Goal: Find specific fact: Find specific page/section

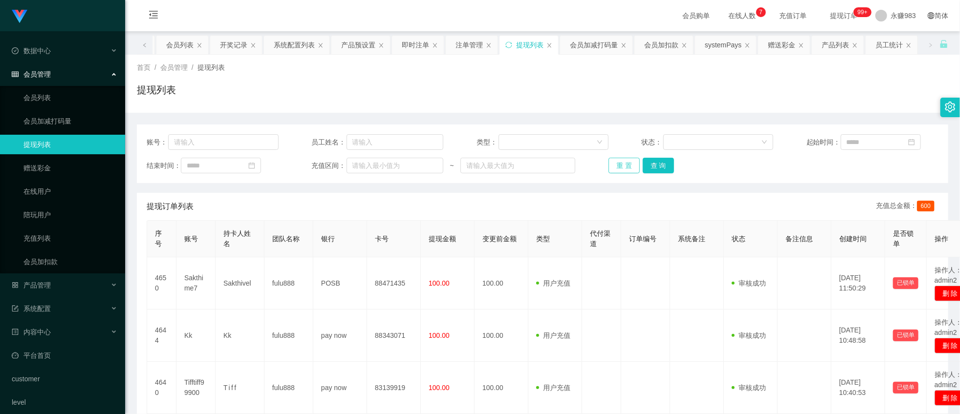
scroll to position [108, 0]
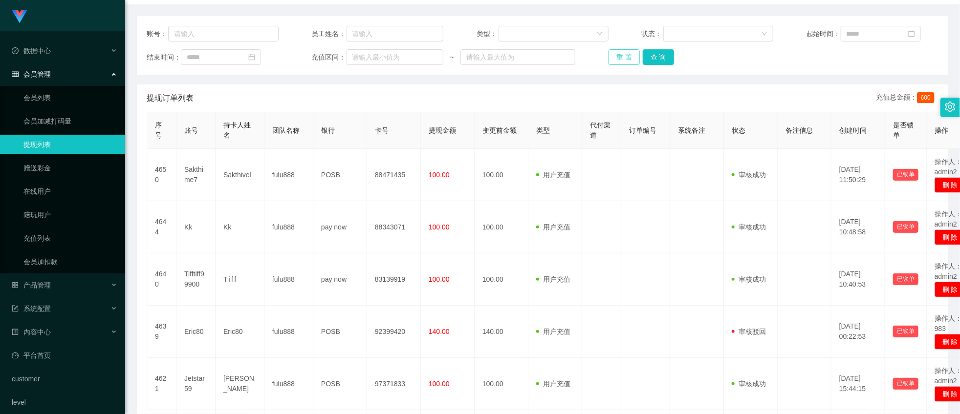
click at [618, 54] on button "重 置" at bounding box center [623, 57] width 31 height 16
click at [44, 98] on link "会员列表" at bounding box center [70, 98] width 94 height 20
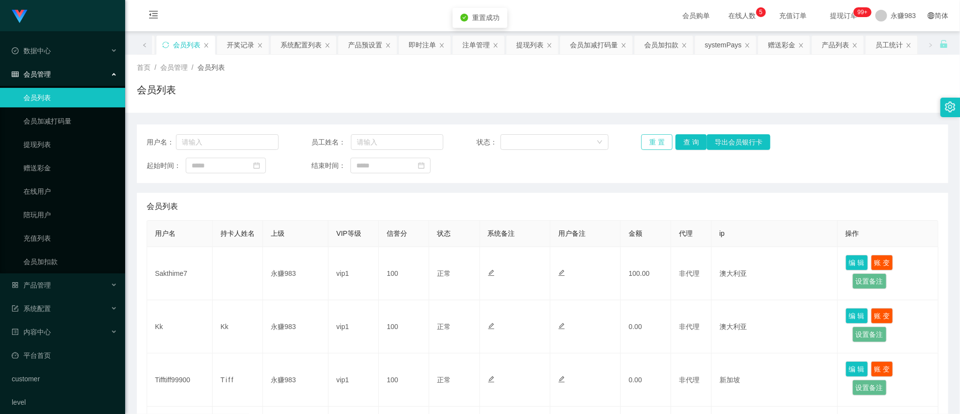
click at [647, 147] on button "重 置" at bounding box center [656, 142] width 31 height 16
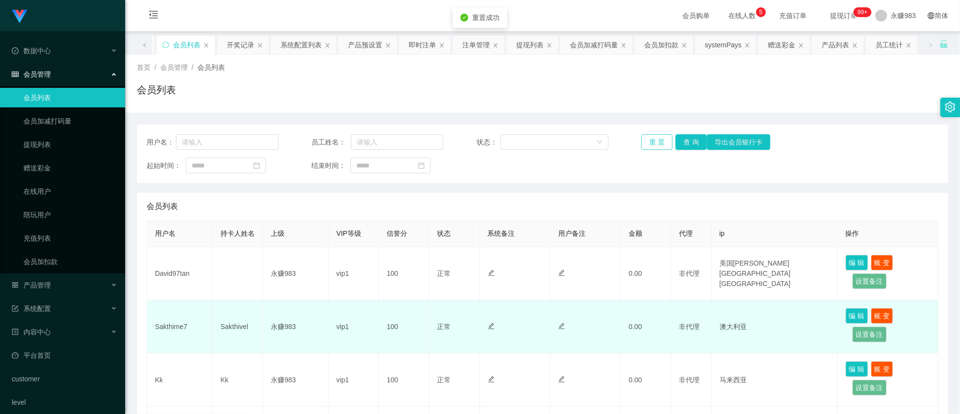
scroll to position [108, 0]
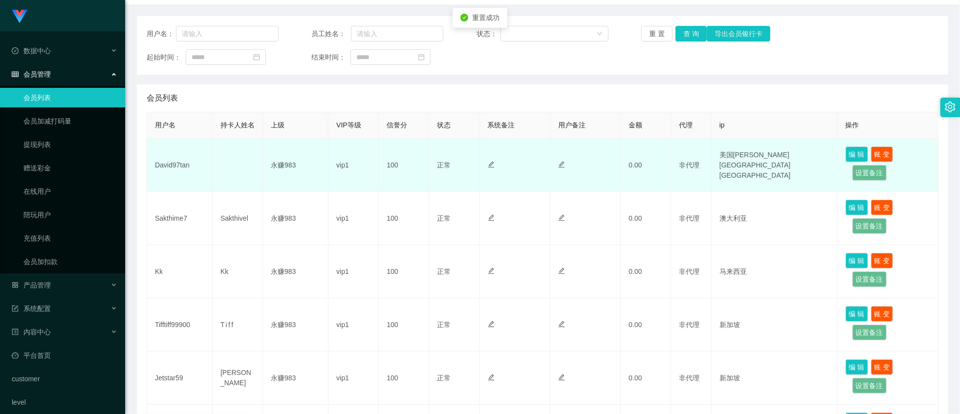
click at [170, 169] on td "David97tan" at bounding box center [179, 165] width 65 height 53
copy td "David97tan"
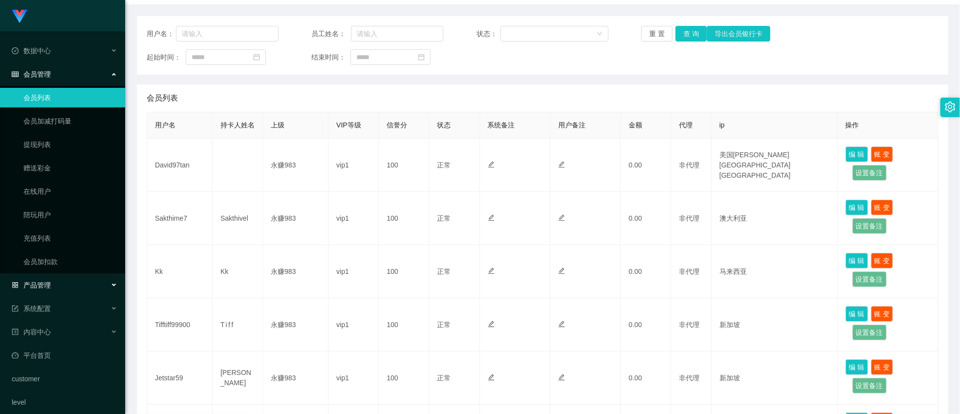
click at [64, 281] on div "产品管理" at bounding box center [62, 286] width 125 height 20
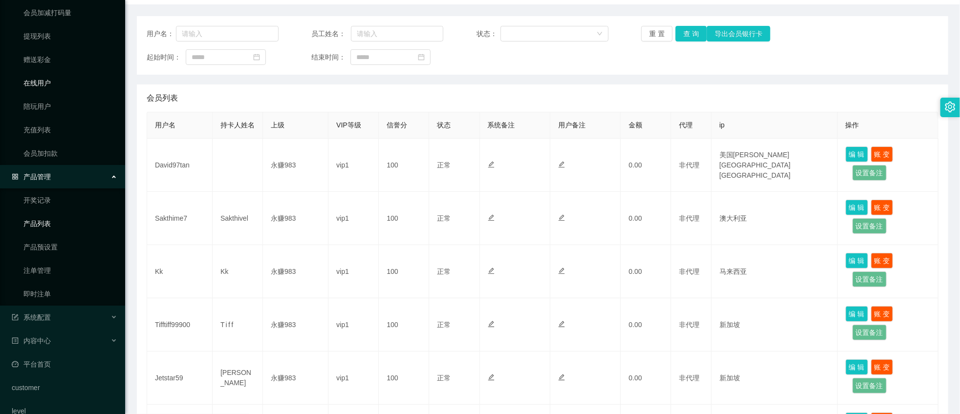
scroll to position [124, 0]
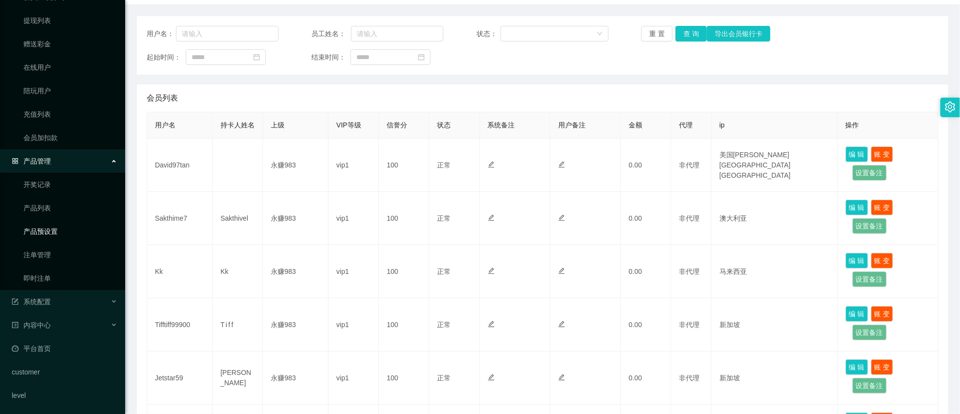
click at [51, 237] on link "产品预设置" at bounding box center [70, 232] width 94 height 20
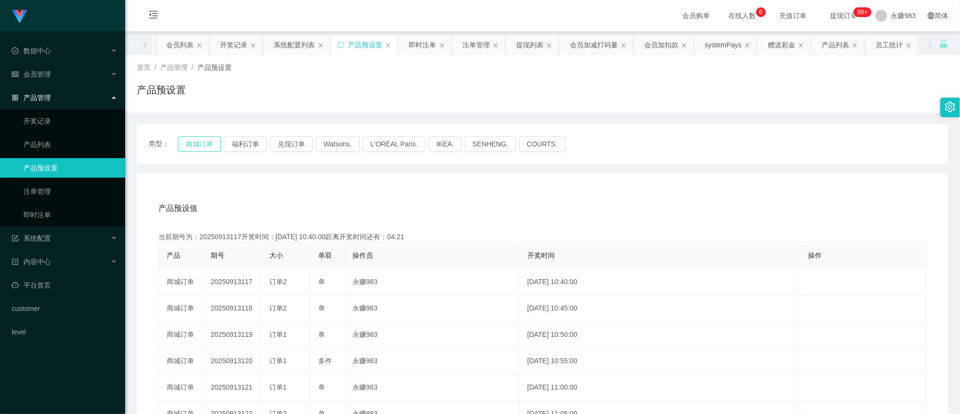
click at [187, 148] on button "商城订单" at bounding box center [199, 144] width 43 height 16
click at [81, 220] on link "即时注单" at bounding box center [70, 215] width 94 height 20
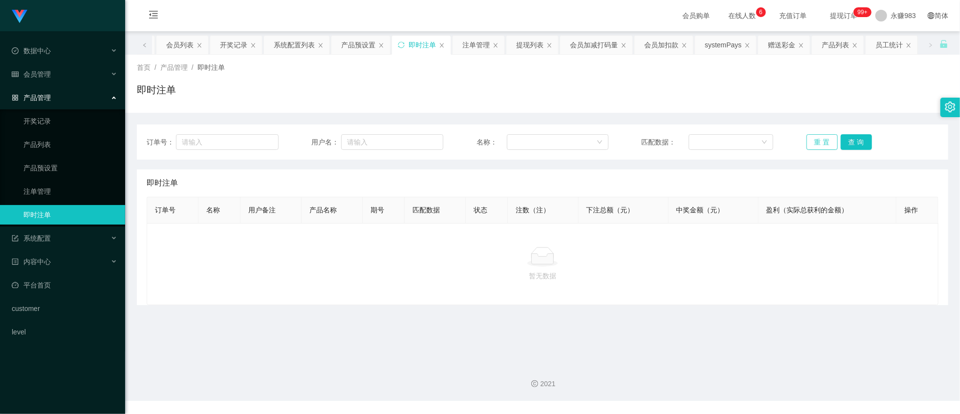
click at [806, 137] on button "重 置" at bounding box center [821, 142] width 31 height 16
click at [817, 142] on button "重 置" at bounding box center [821, 142] width 31 height 16
click at [47, 216] on link "即时注单" at bounding box center [70, 215] width 94 height 20
click at [809, 134] on button "重 置" at bounding box center [821, 142] width 31 height 16
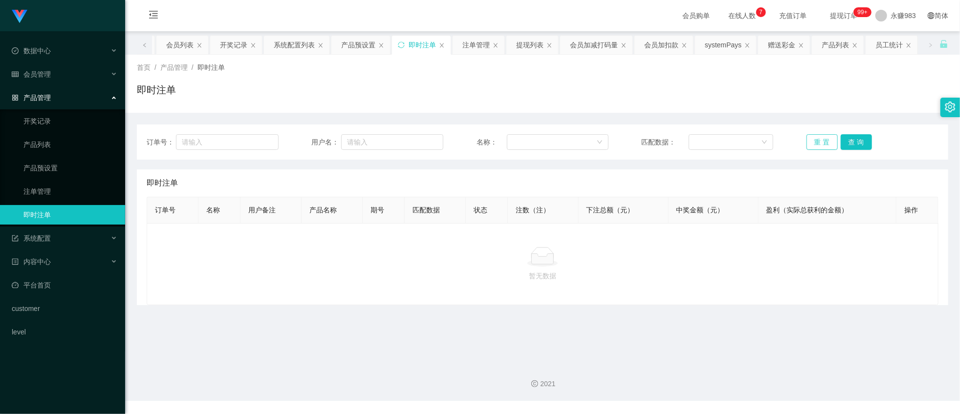
click at [809, 134] on button "重 置" at bounding box center [821, 142] width 31 height 16
click at [811, 140] on button "重 置" at bounding box center [821, 142] width 31 height 16
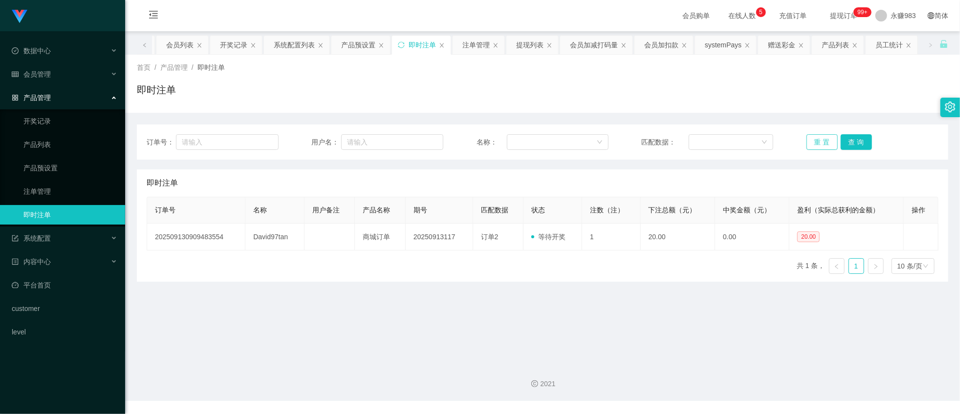
click at [811, 140] on button "重 置" at bounding box center [821, 142] width 31 height 16
click at [810, 145] on button "重 置" at bounding box center [821, 142] width 31 height 16
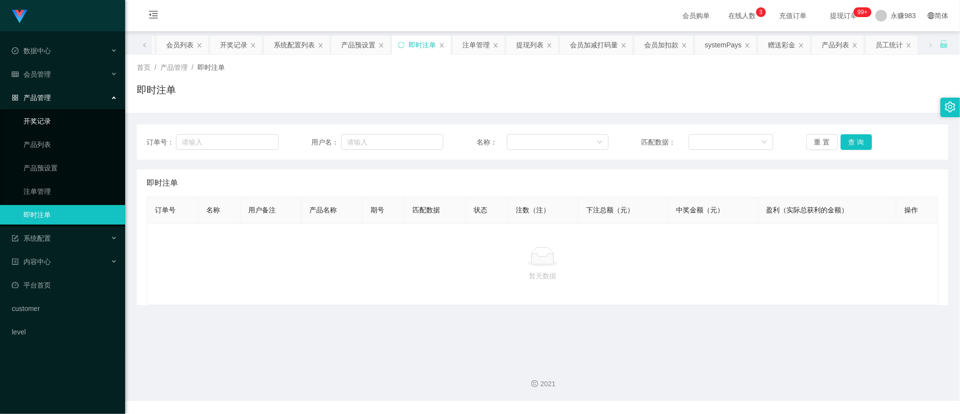
drag, startPoint x: 49, startPoint y: 121, endPoint x: 75, endPoint y: 121, distance: 25.9
click at [49, 121] on link "开奖记录" at bounding box center [70, 121] width 94 height 20
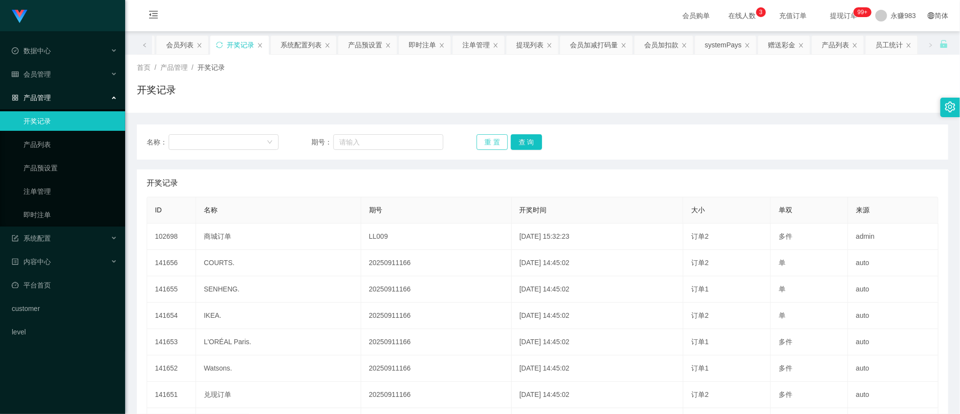
click at [489, 142] on button "重 置" at bounding box center [491, 142] width 31 height 16
click at [40, 76] on span "会员管理" at bounding box center [31, 74] width 39 height 8
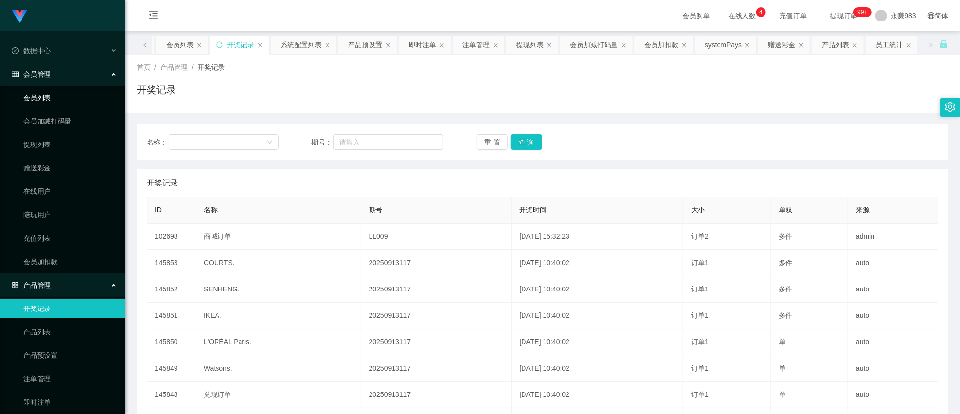
click at [42, 101] on link "会员列表" at bounding box center [70, 98] width 94 height 20
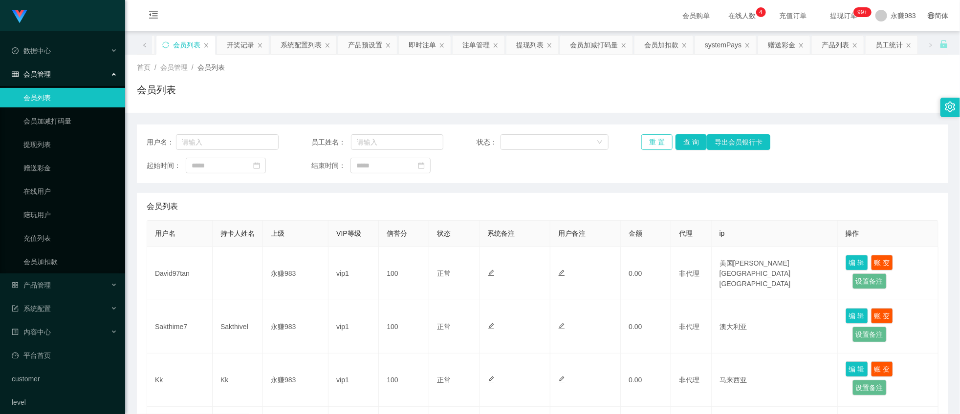
click at [657, 143] on button "重 置" at bounding box center [656, 142] width 31 height 16
click at [662, 141] on button "重 置" at bounding box center [656, 142] width 31 height 16
click at [42, 286] on span "产品管理" at bounding box center [31, 285] width 39 height 8
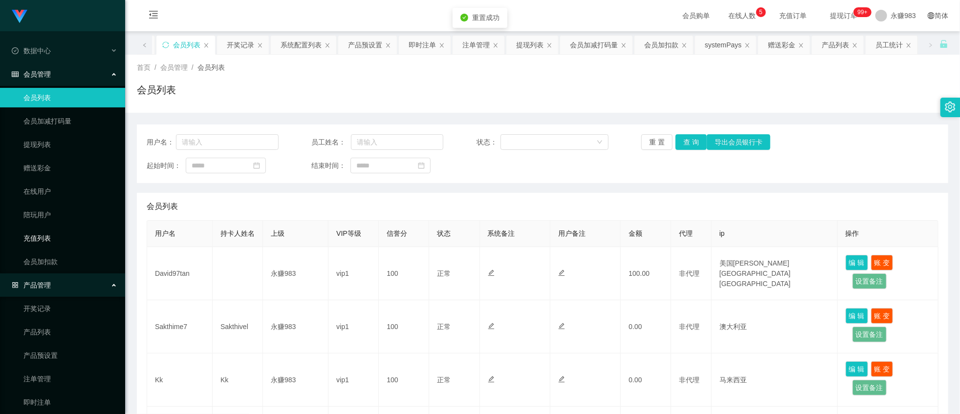
scroll to position [108, 0]
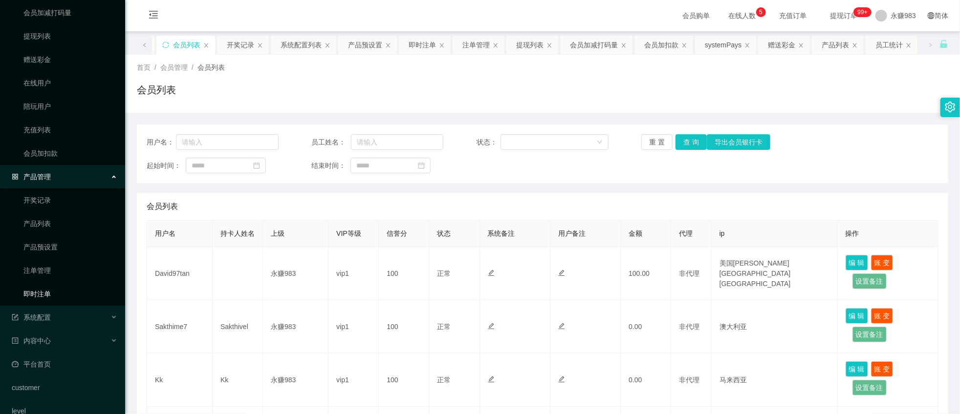
click at [55, 285] on link "即时注单" at bounding box center [70, 294] width 94 height 20
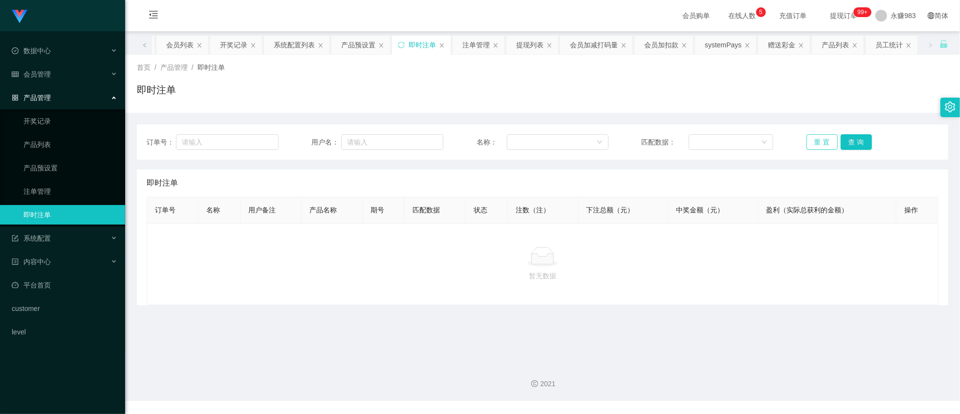
click at [806, 139] on button "重 置" at bounding box center [821, 142] width 31 height 16
click at [808, 143] on button "重 置" at bounding box center [821, 142] width 31 height 16
click at [47, 70] on span "会员管理" at bounding box center [31, 74] width 39 height 8
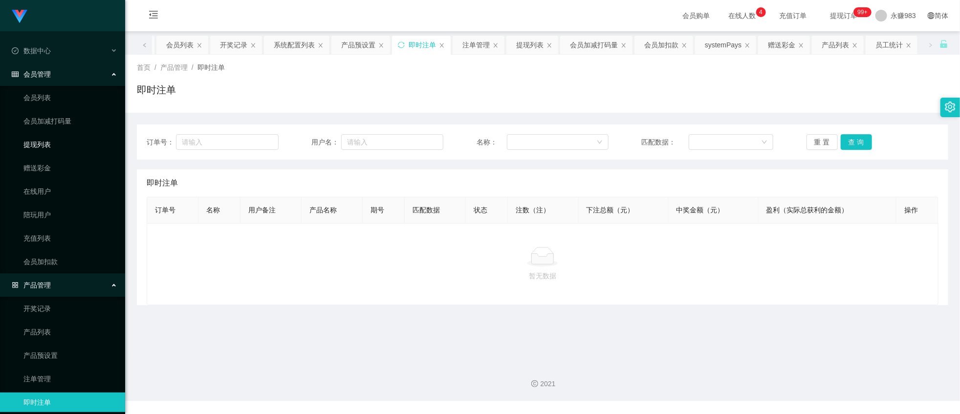
click at [59, 142] on link "提现列表" at bounding box center [70, 145] width 94 height 20
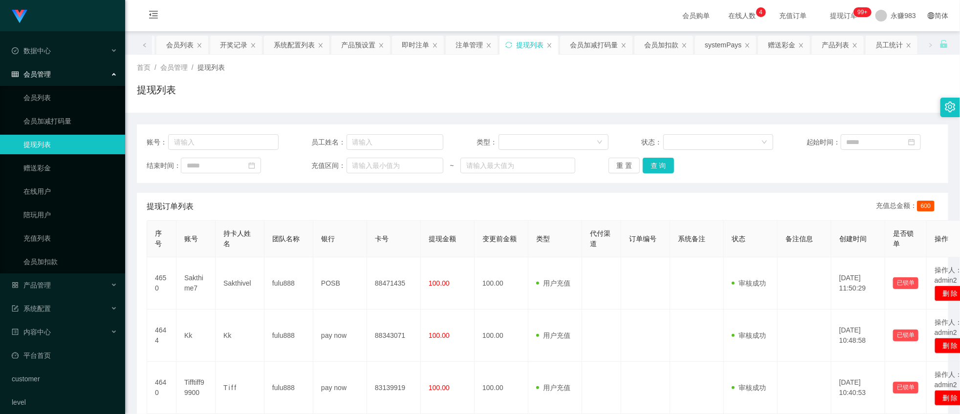
click at [606, 173] on div "账号： 员工姓名： 类型： 状态： 起始时间： 结束时间： 充值区间： ~ 重 置 查 询" at bounding box center [542, 154] width 811 height 59
click at [616, 169] on button "重 置" at bounding box center [623, 166] width 31 height 16
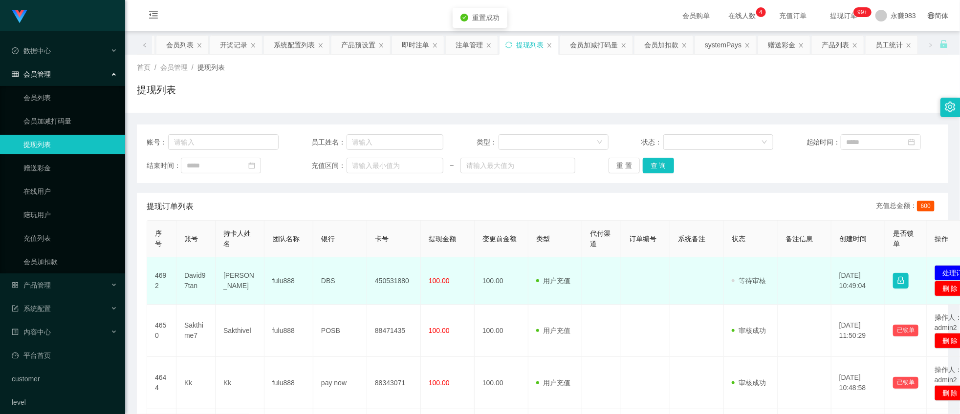
click at [194, 280] on td "David97tan" at bounding box center [195, 281] width 39 height 47
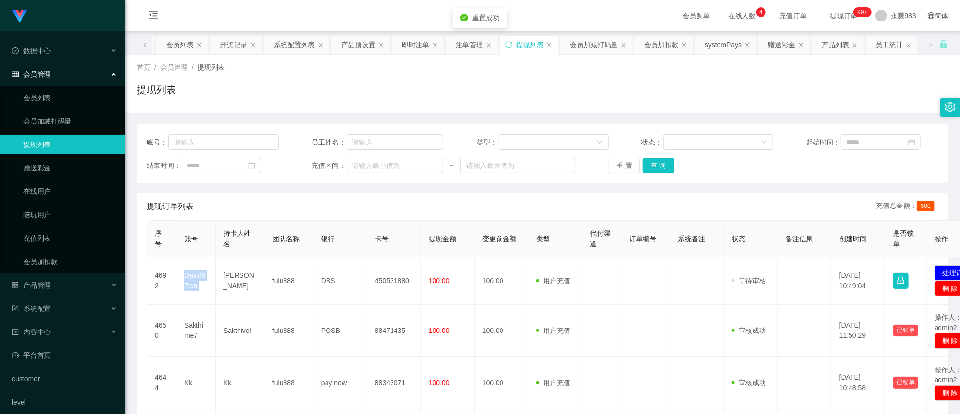
copy td "David97tan"
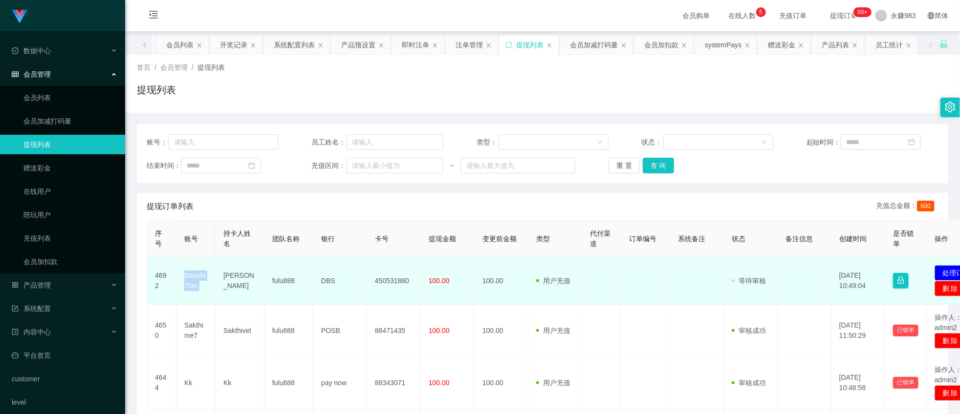
scroll to position [54, 0]
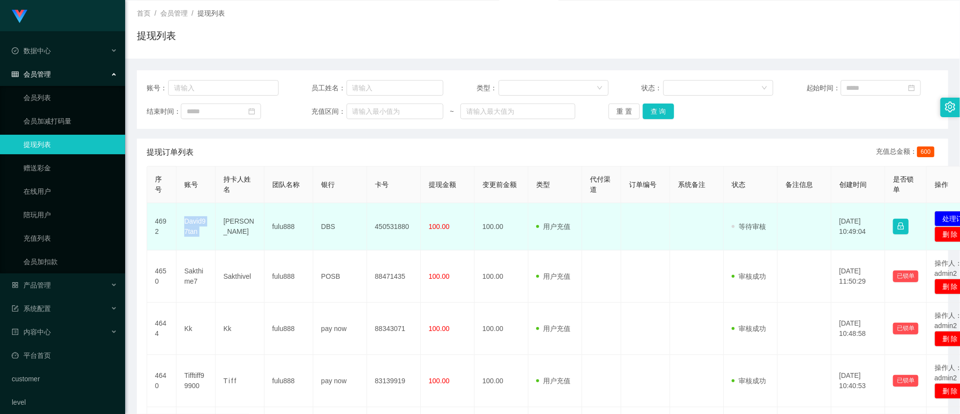
click at [197, 231] on td "David97tan" at bounding box center [195, 226] width 39 height 47
click at [238, 227] on td "[PERSON_NAME]" at bounding box center [240, 226] width 49 height 47
click at [238, 228] on td "[PERSON_NAME]" at bounding box center [240, 226] width 49 height 47
copy td "[PERSON_NAME]"
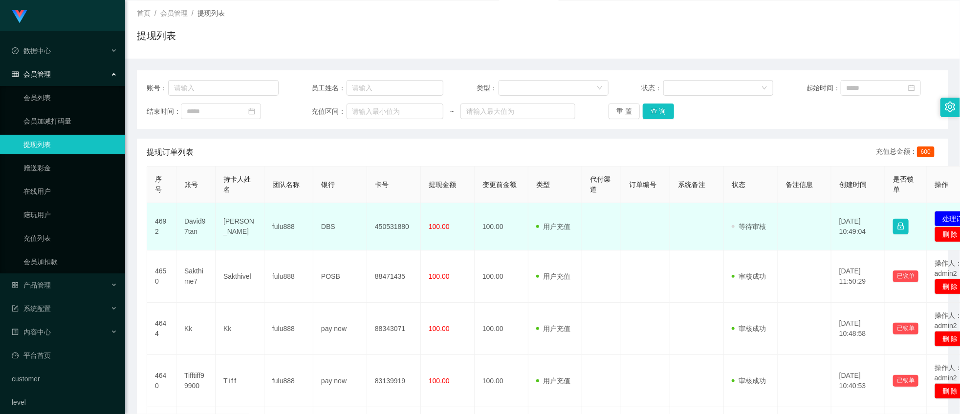
click at [324, 225] on td "DBS" at bounding box center [340, 226] width 54 height 47
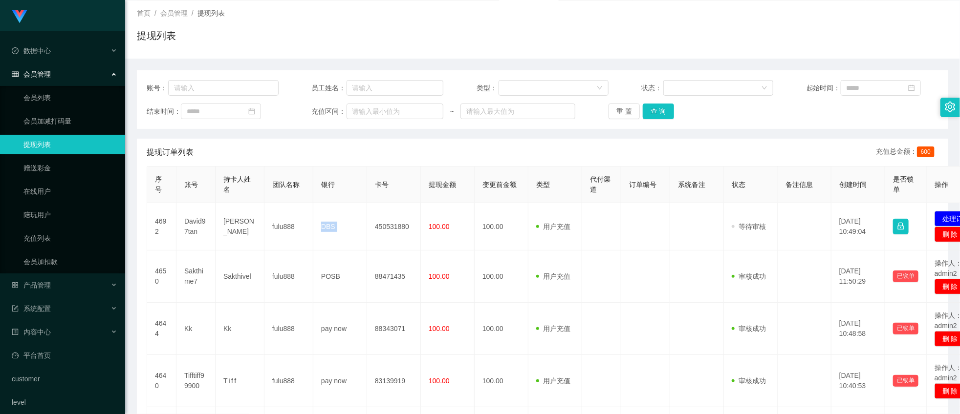
copy td "DBS"
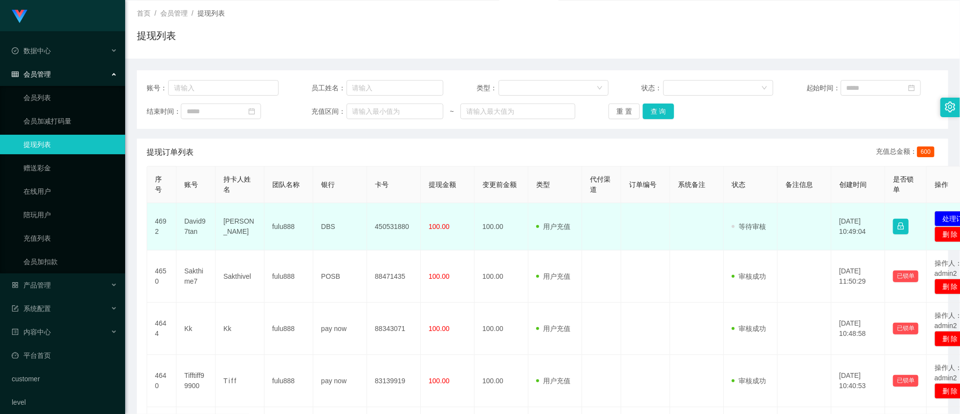
click at [393, 228] on td "450531880" at bounding box center [394, 226] width 54 height 47
copy td "450531880"
